Goal: Find specific page/section: Find specific page/section

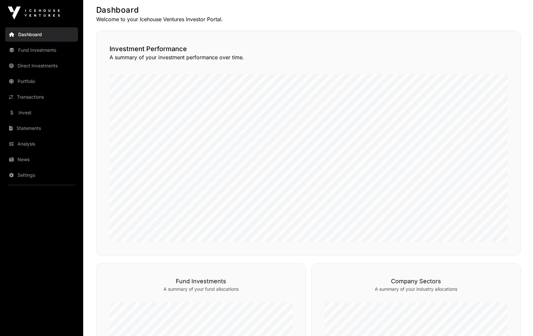
scroll to position [23, 0]
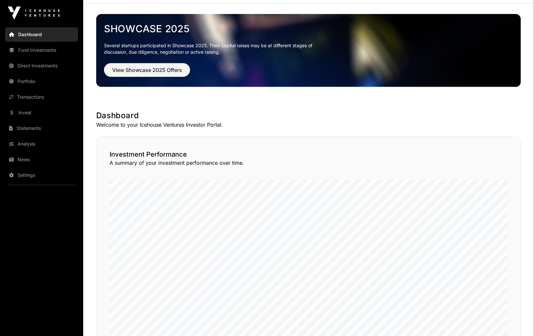
click at [43, 97] on link "Transactions" at bounding box center [41, 97] width 73 height 14
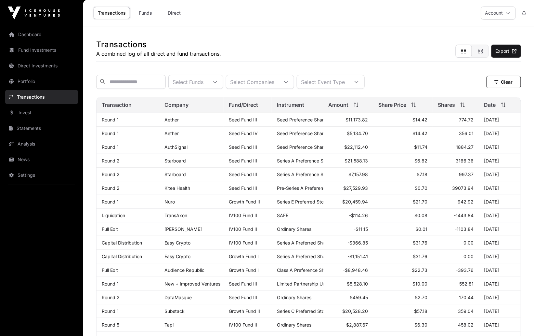
click at [34, 113] on link "Invest" at bounding box center [41, 112] width 73 height 14
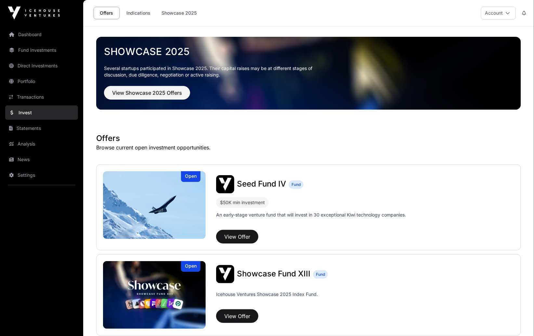
click at [133, 12] on link "Indications" at bounding box center [138, 13] width 33 height 12
